Goal: Find specific page/section: Find specific page/section

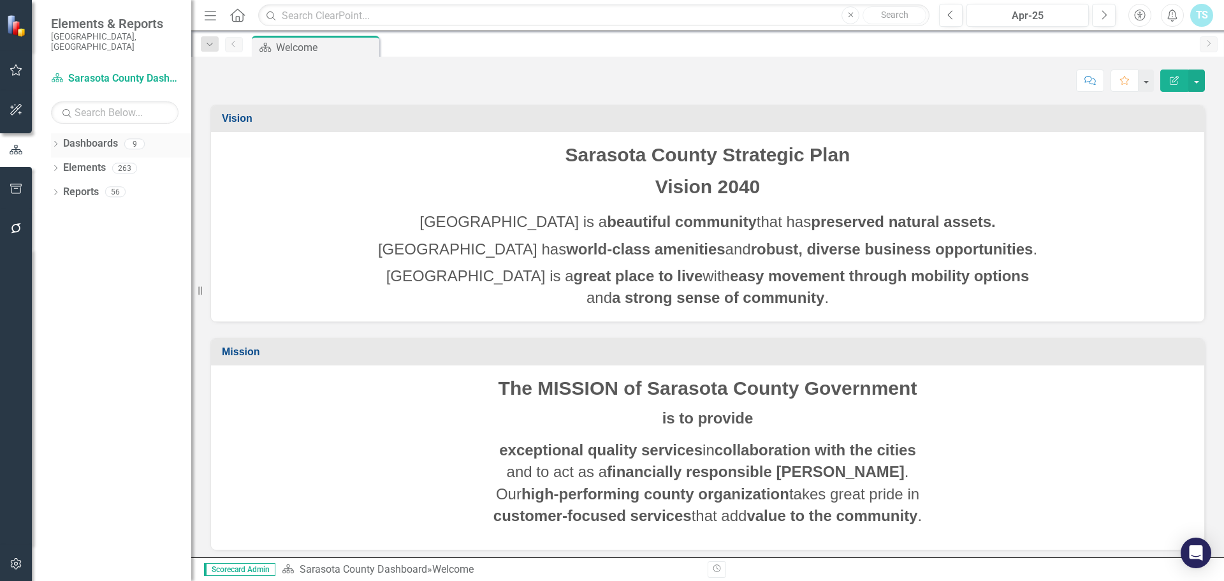
click at [62, 133] on div "Dropdown Dashboards 9" at bounding box center [121, 145] width 140 height 24
click at [56, 141] on icon "Dropdown" at bounding box center [55, 144] width 9 height 7
click at [96, 209] on link "Breeze Transit" at bounding box center [130, 216] width 121 height 15
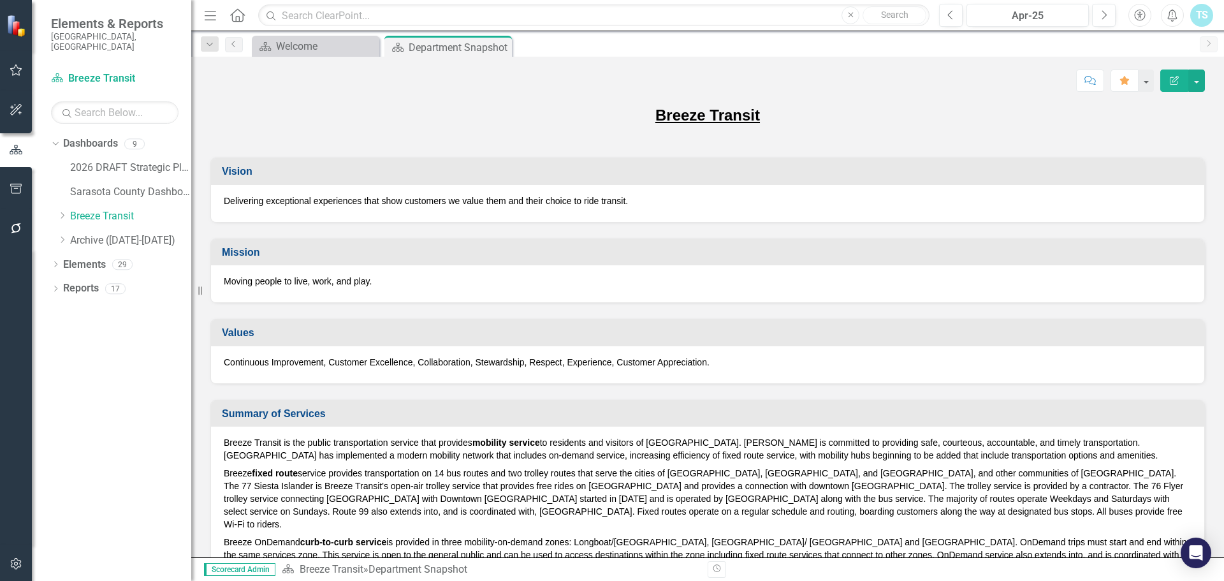
click at [856, 349] on div "Continuous Improvement, Customer Excellence, Collaboration, Stewardship, Respec…" at bounding box center [707, 364] width 993 height 37
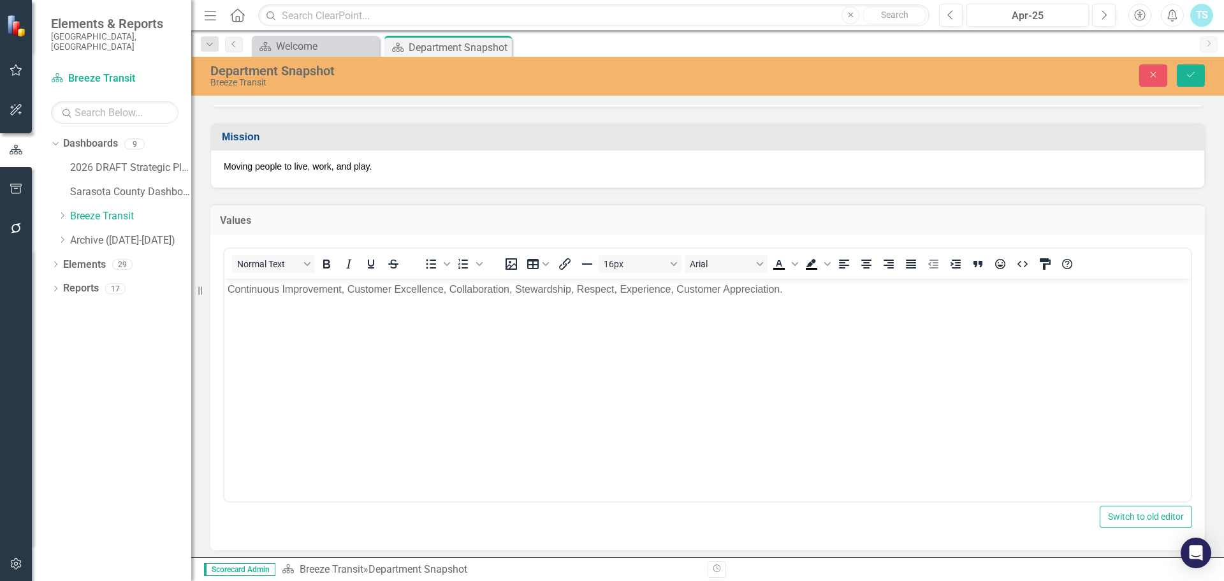
scroll to position [127, 0]
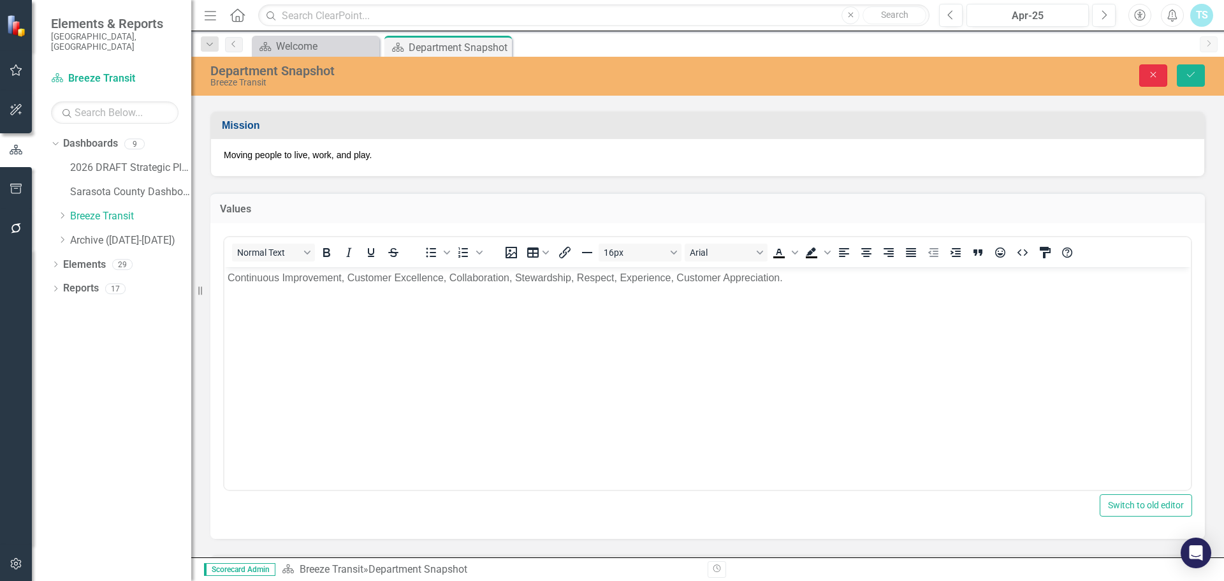
click at [1143, 76] on button "Close" at bounding box center [1153, 75] width 28 height 22
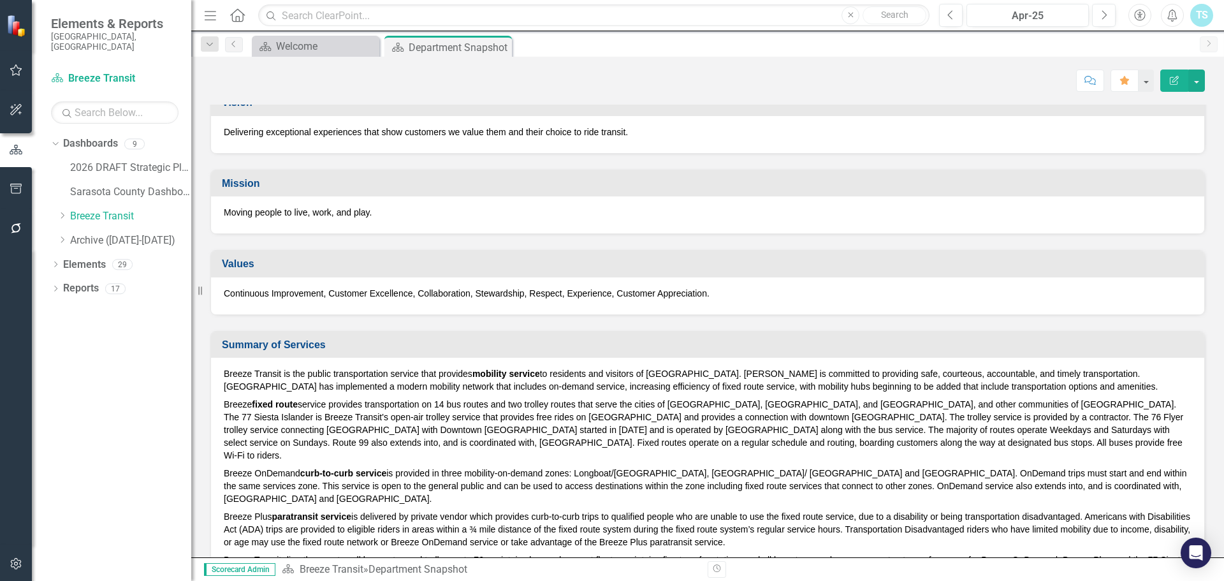
scroll to position [0, 0]
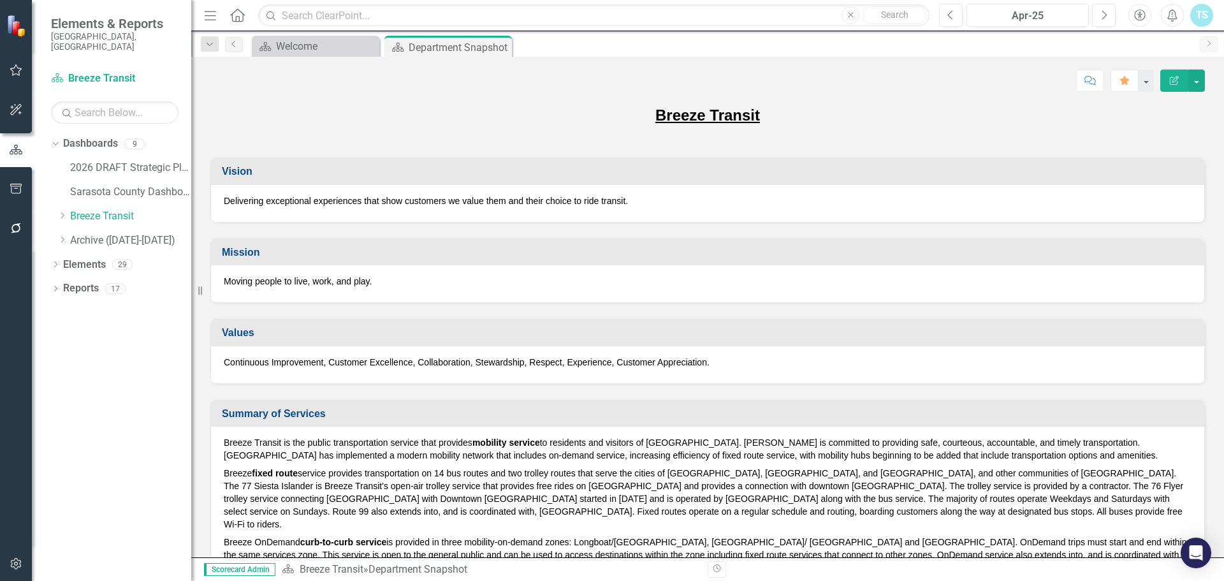
click at [223, 361] on div "Continuous Improvement, Customer Excellence, Collaboration, Stewardship, Respec…" at bounding box center [707, 364] width 993 height 37
drag, startPoint x: 224, startPoint y: 363, endPoint x: 639, endPoint y: 377, distance: 415.8
click at [584, 382] on div "Continuous Improvement, Customer Excellence, Collaboration, Stewardship, Respec…" at bounding box center [707, 364] width 993 height 37
click at [705, 359] on p "Continuous Improvement, Customer Excellence, Collaboration, Stewardship, Respec…" at bounding box center [707, 362] width 967 height 13
click at [705, 361] on p "Continuous Improvement, Customer Excellence, Collaboration, Stewardship, Respec…" at bounding box center [707, 362] width 967 height 13
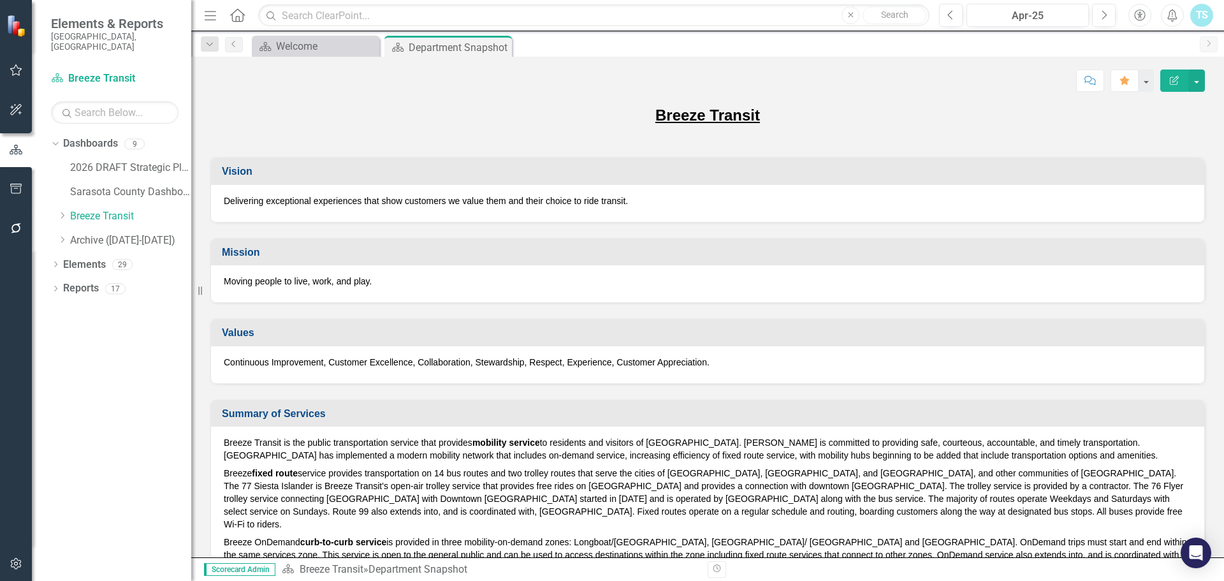
click at [222, 361] on div "Continuous Improvement, Customer Excellence, Collaboration, Stewardship, Respec…" at bounding box center [707, 364] width 993 height 37
click at [233, 365] on p "Continuous Improvement, Customer Excellence, Collaboration, Stewardship, Respec…" at bounding box center [707, 362] width 967 height 13
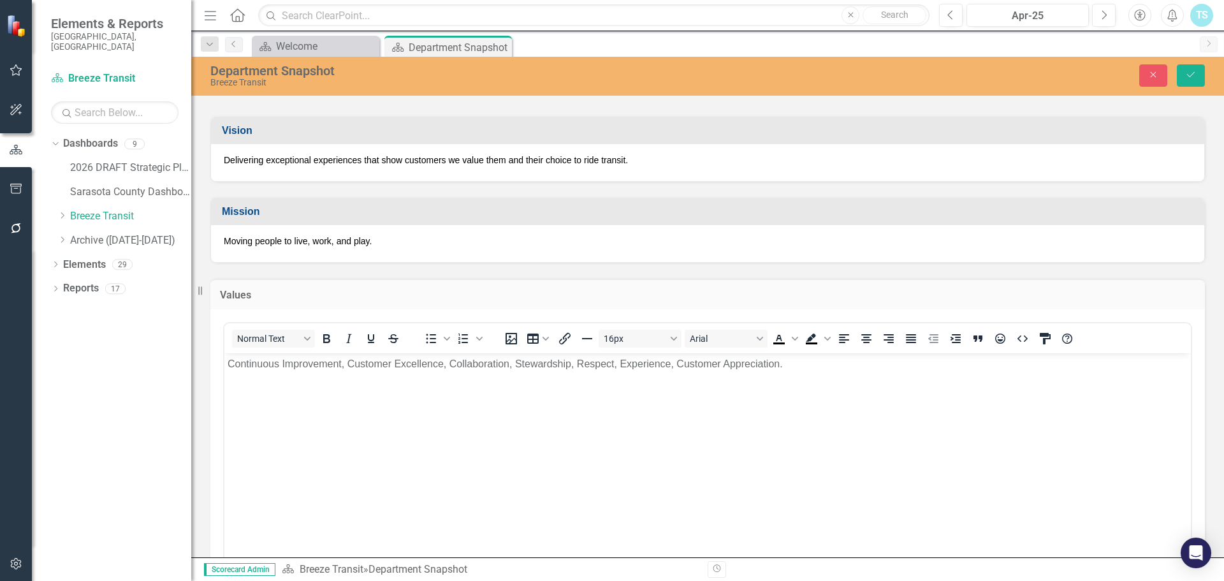
scroll to position [64, 0]
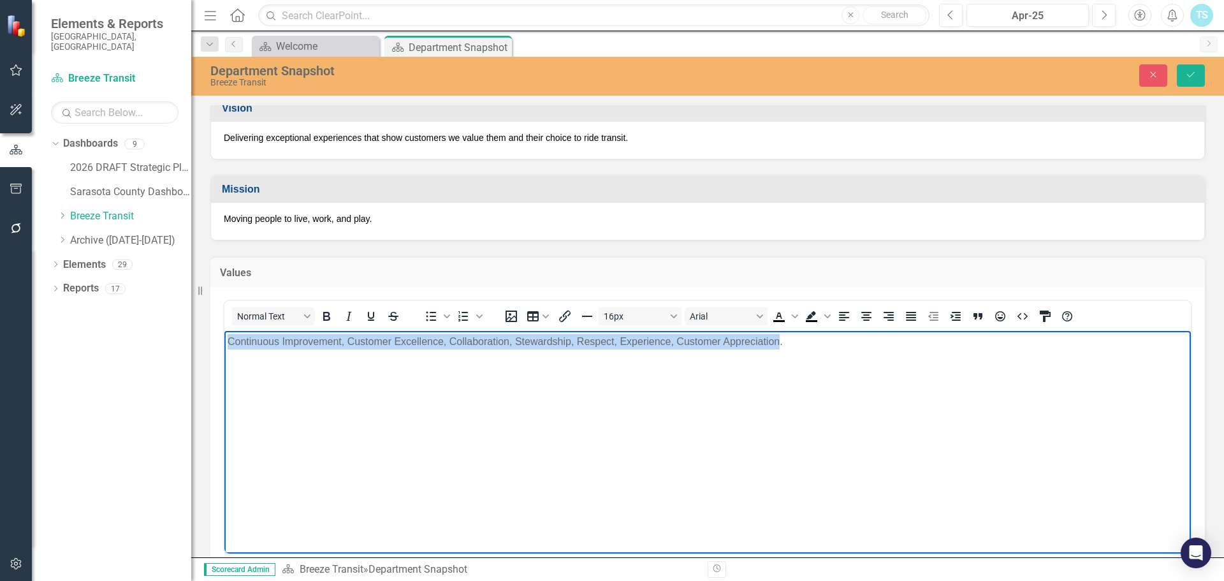
drag, startPoint x: 228, startPoint y: 340, endPoint x: 779, endPoint y: 346, distance: 551.3
click at [779, 346] on p "Continuous Improvement, Customer Excellence, Collaboration, Stewardship, Respec…" at bounding box center [708, 341] width 960 height 15
copy p "Continuous Improvement, Customer Excellence, Collaboration, Stewardship, Respec…"
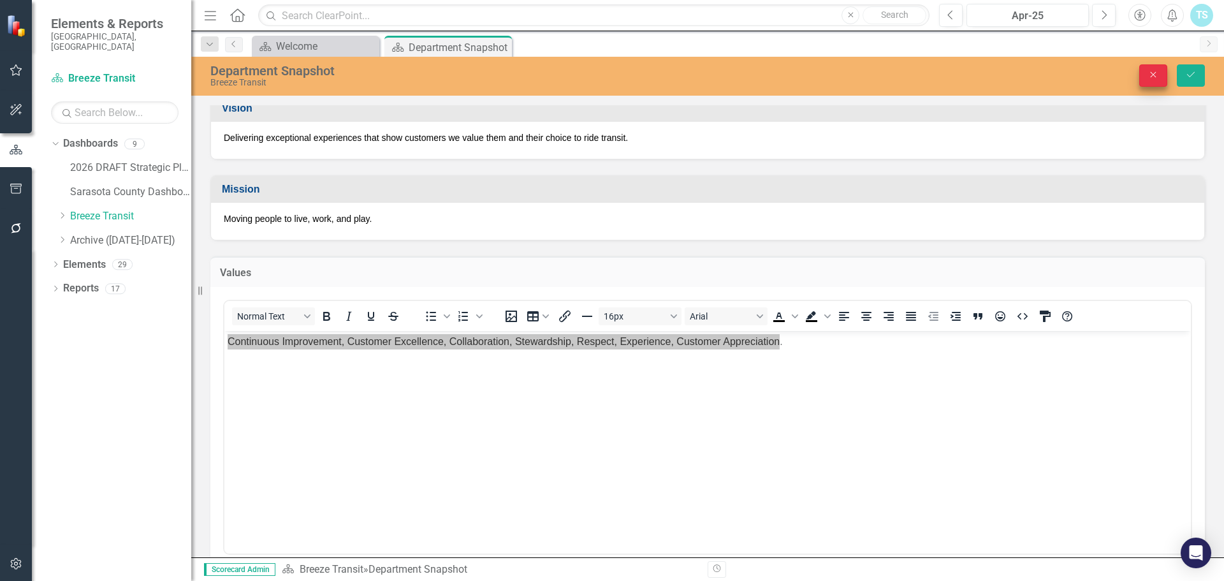
click at [1162, 70] on button "Close" at bounding box center [1153, 75] width 28 height 22
